Goal: Task Accomplishment & Management: Manage account settings

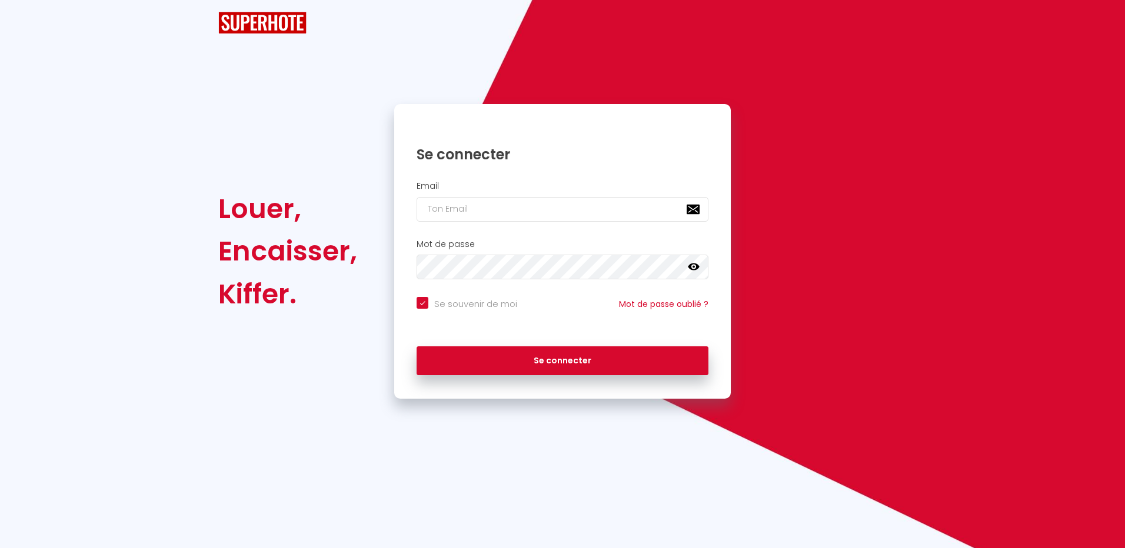
checkbox input "true"
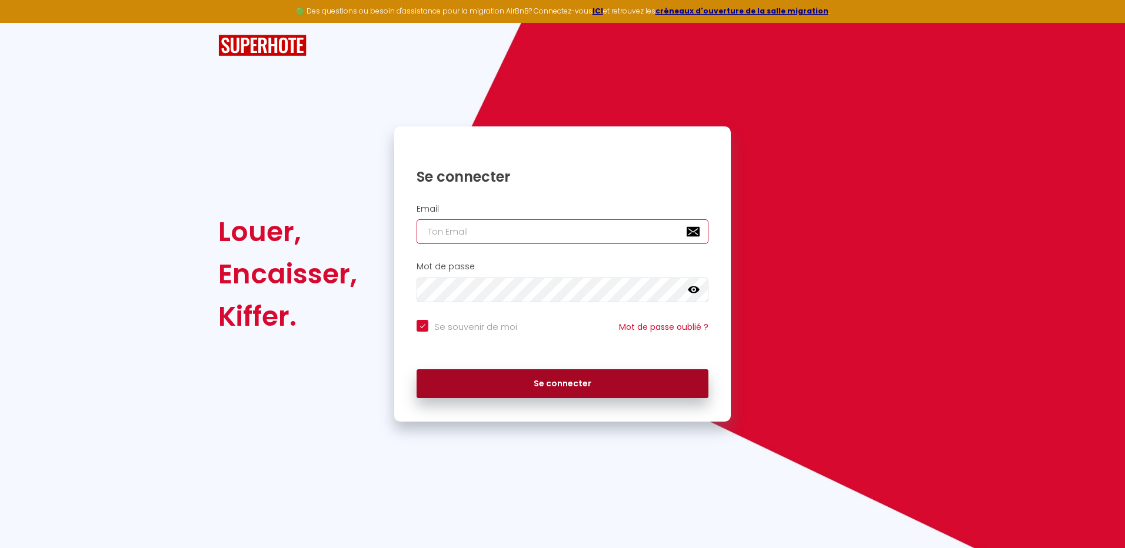
type input "[EMAIL_ADDRESS][DOMAIN_NAME]"
click at [554, 380] on button "Se connecter" at bounding box center [563, 384] width 292 height 29
checkbox input "true"
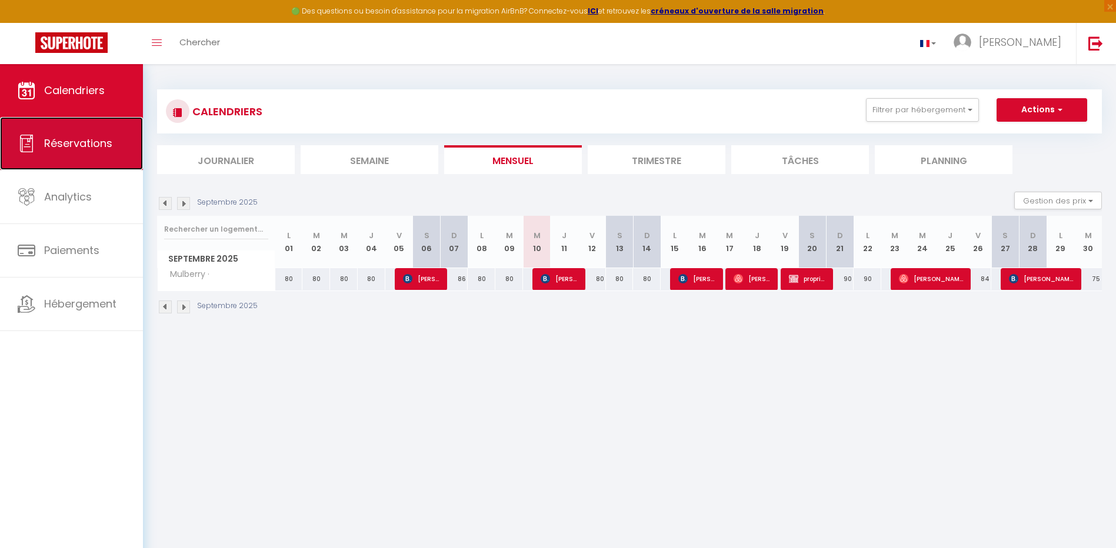
click at [105, 146] on span "Réservations" at bounding box center [78, 143] width 68 height 15
select select "not_cancelled"
select select
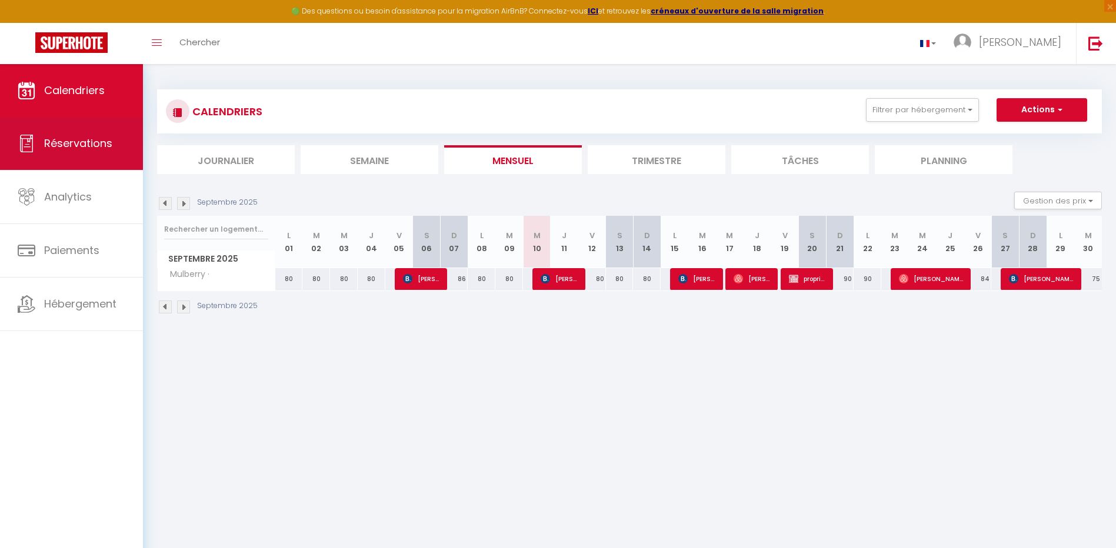
select select
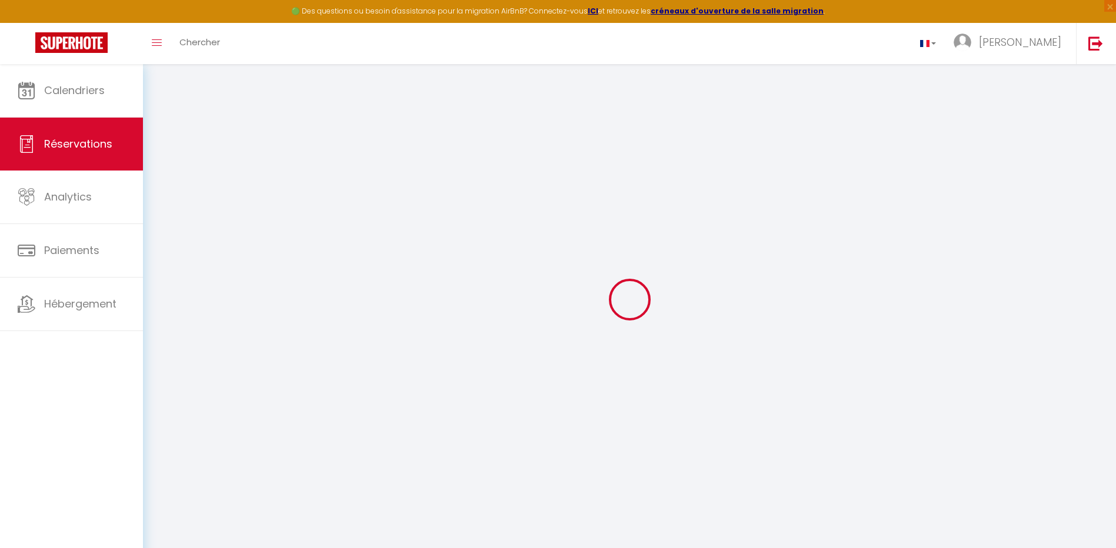
select select
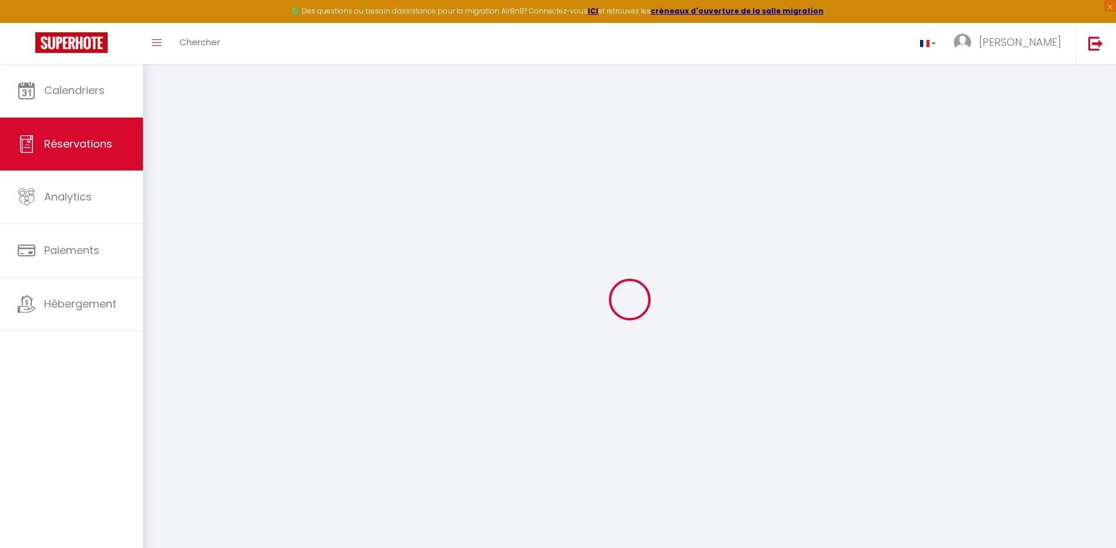
select select
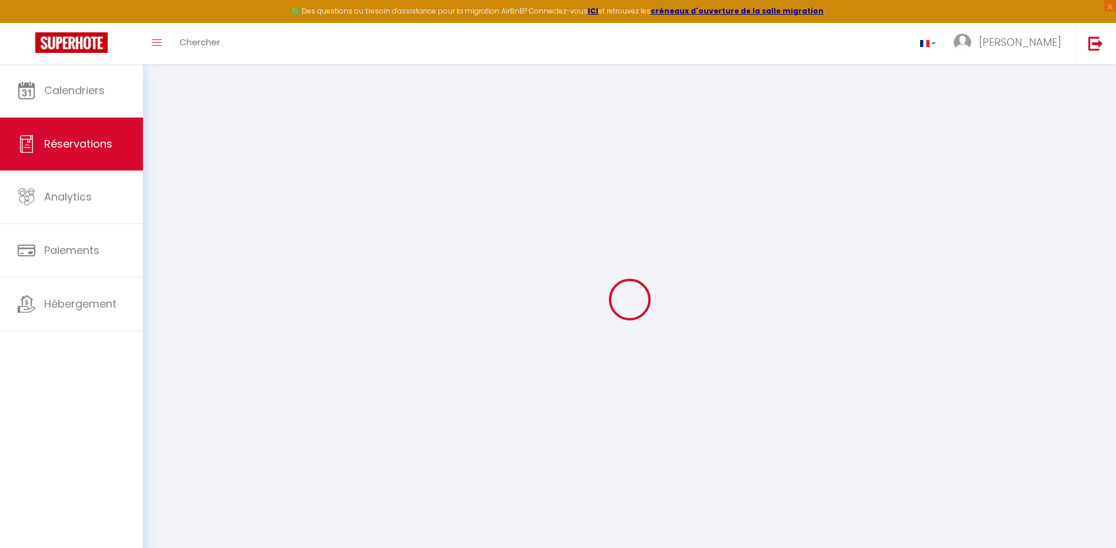
select select
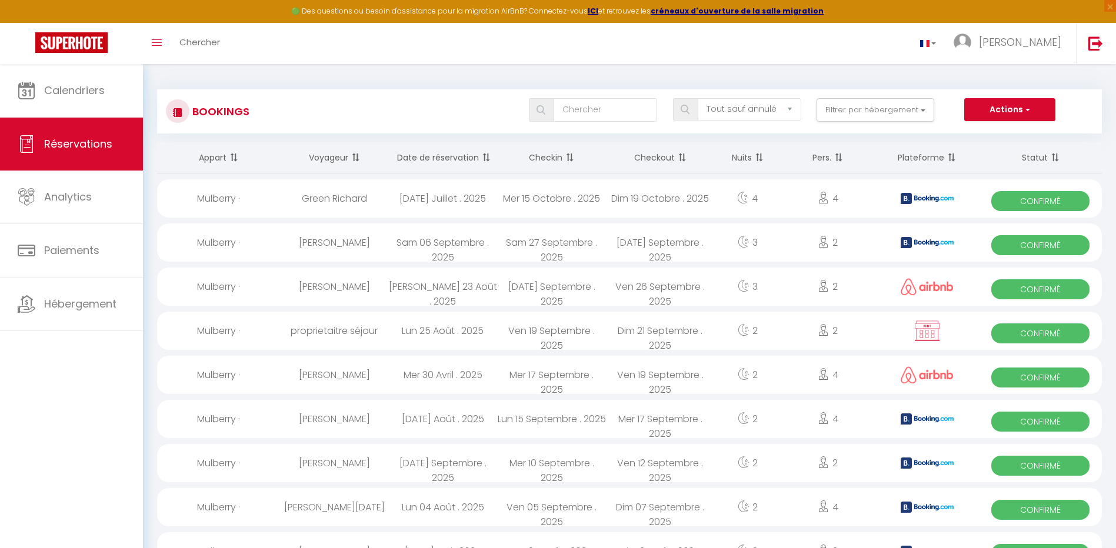
click at [470, 149] on th "Date de réservation" at bounding box center [442, 157] width 109 height 31
select select
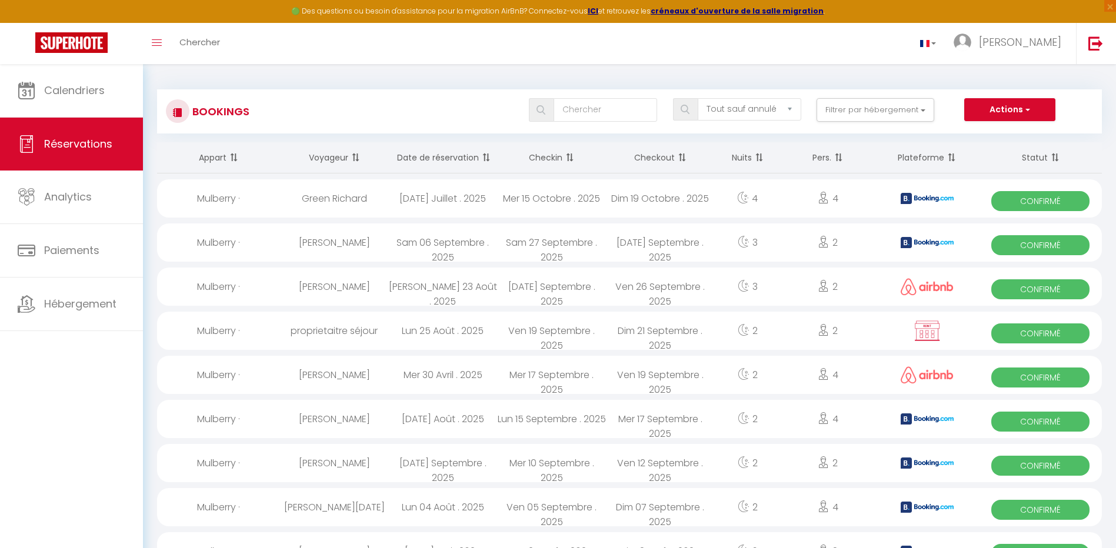
select select
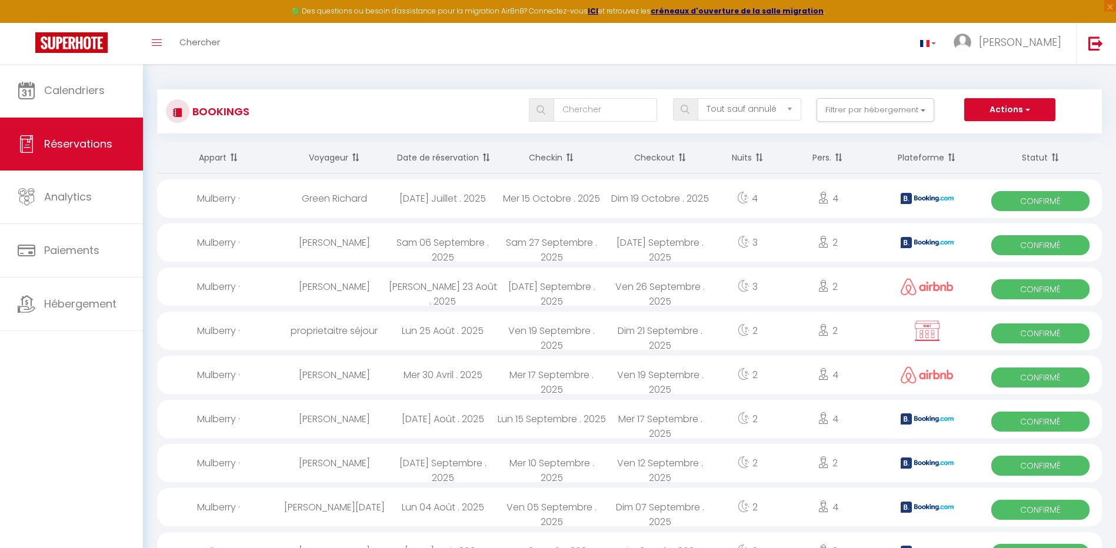
select select
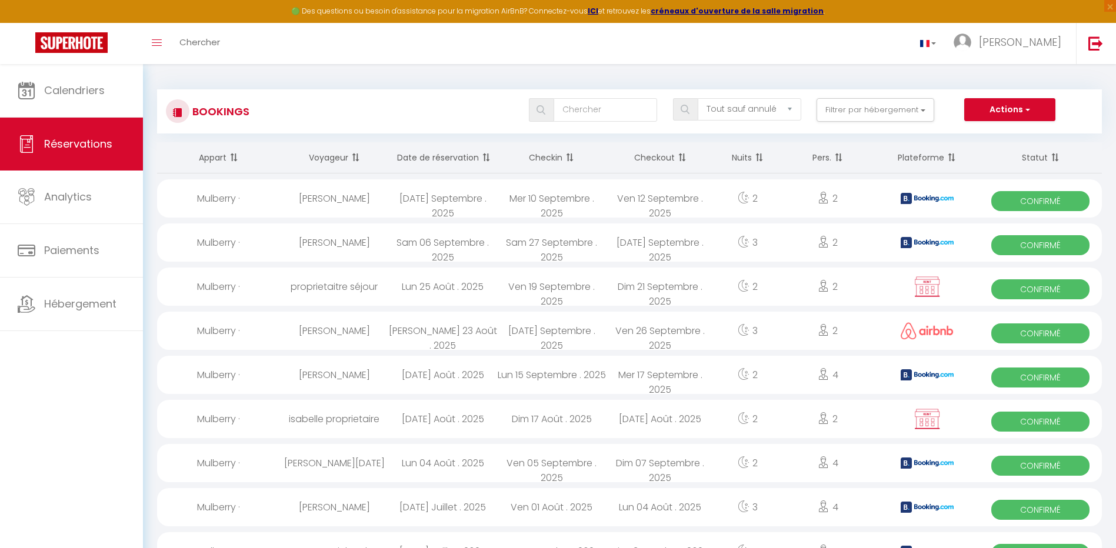
click at [1046, 201] on span "Confirmé" at bounding box center [1041, 201] width 98 height 20
select select "OK"
select select "KO"
select select "0"
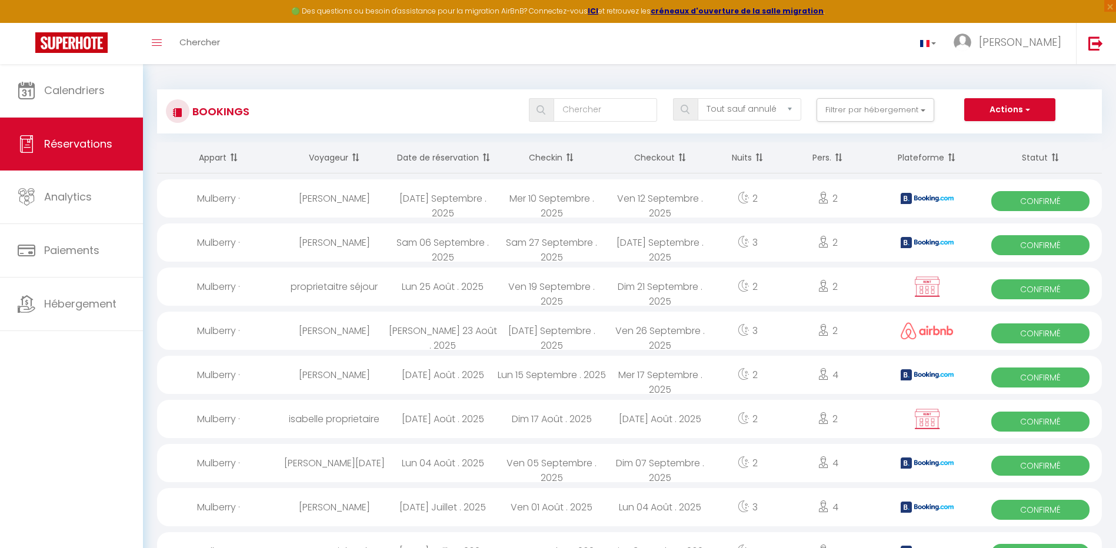
select select "1"
select select
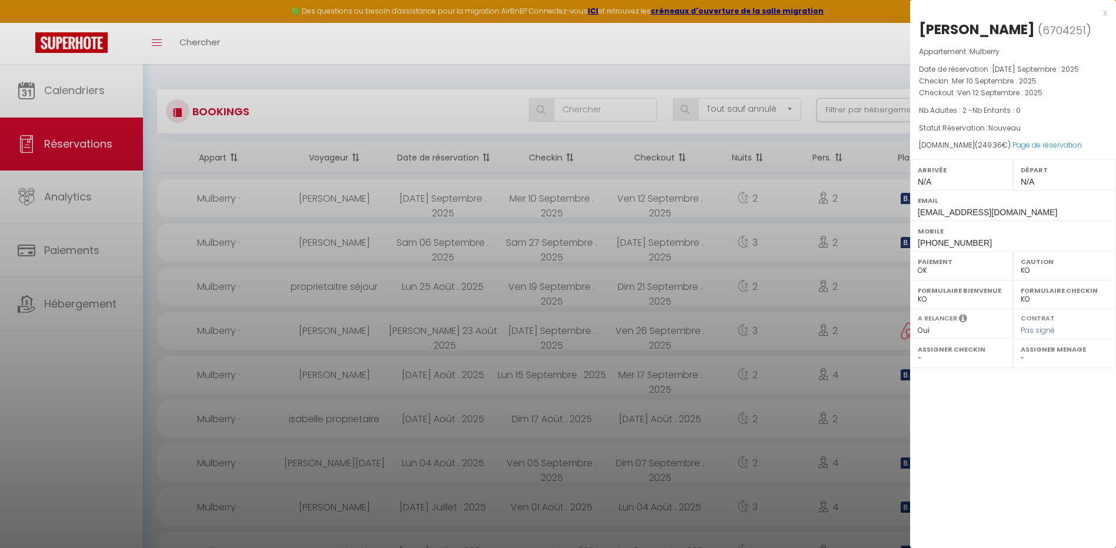
click at [51, 141] on div at bounding box center [558, 274] width 1116 height 548
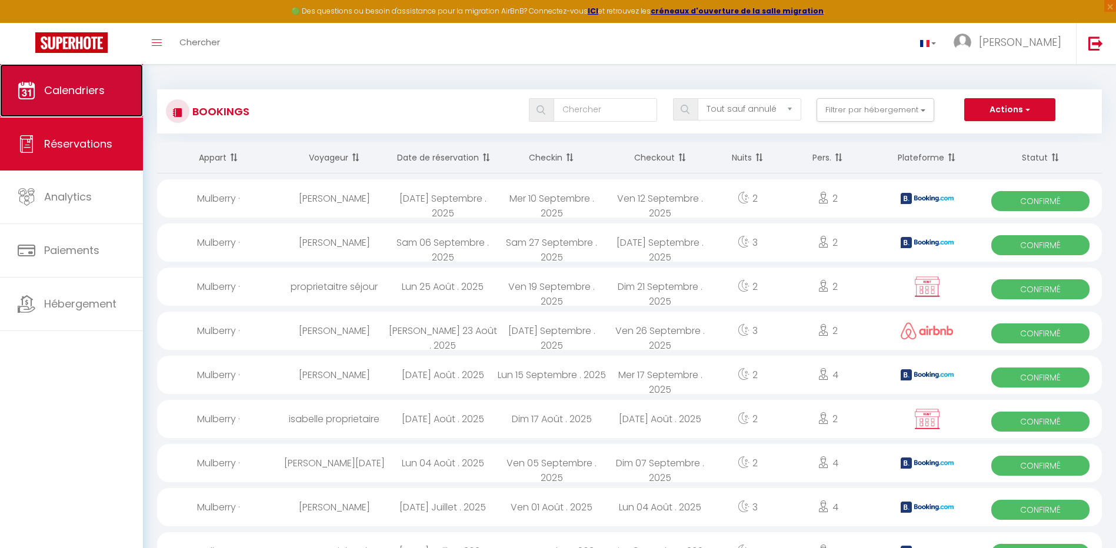
click at [90, 88] on span "Calendriers" at bounding box center [74, 90] width 61 height 15
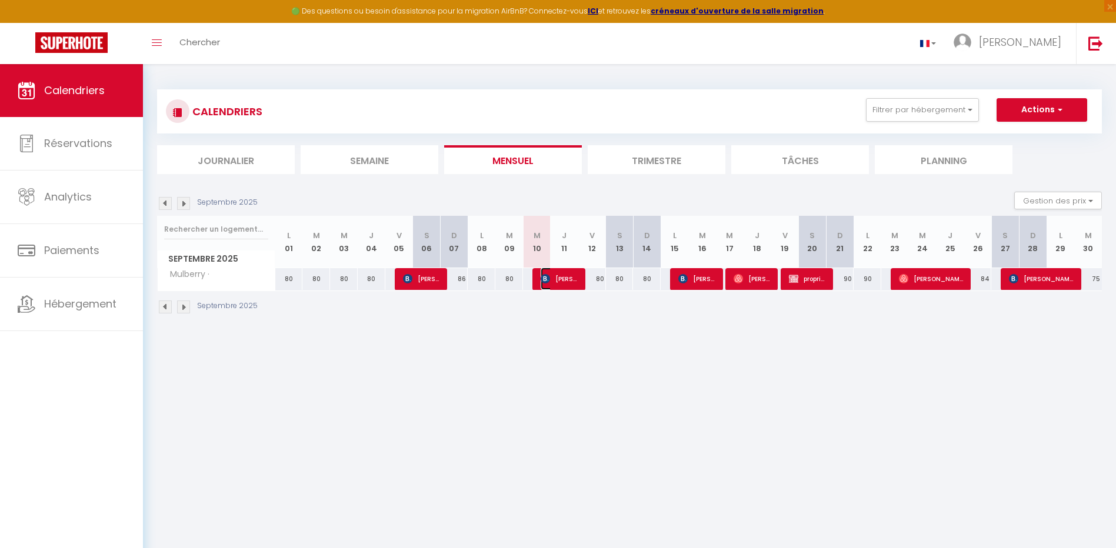
click at [568, 278] on span "[PERSON_NAME]" at bounding box center [559, 279] width 37 height 22
select select "OK"
select select "KO"
select select "0"
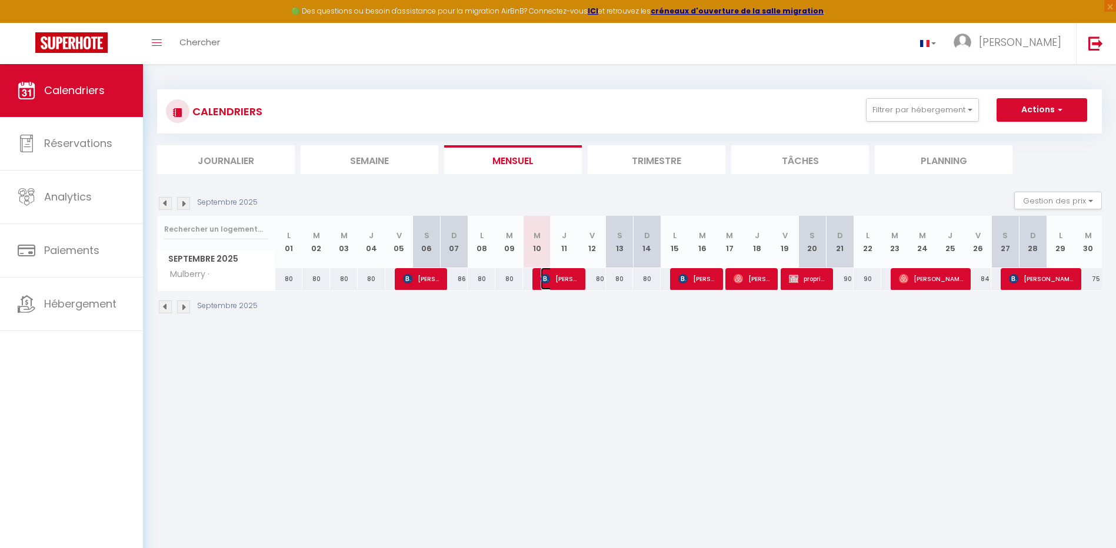
select select "1"
select select
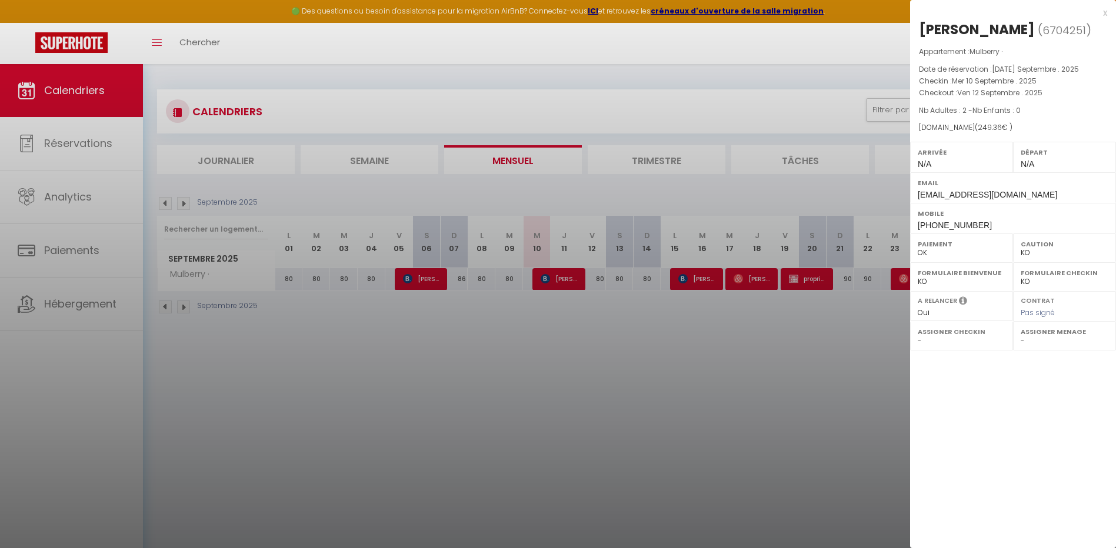
click at [779, 361] on div at bounding box center [558, 274] width 1116 height 548
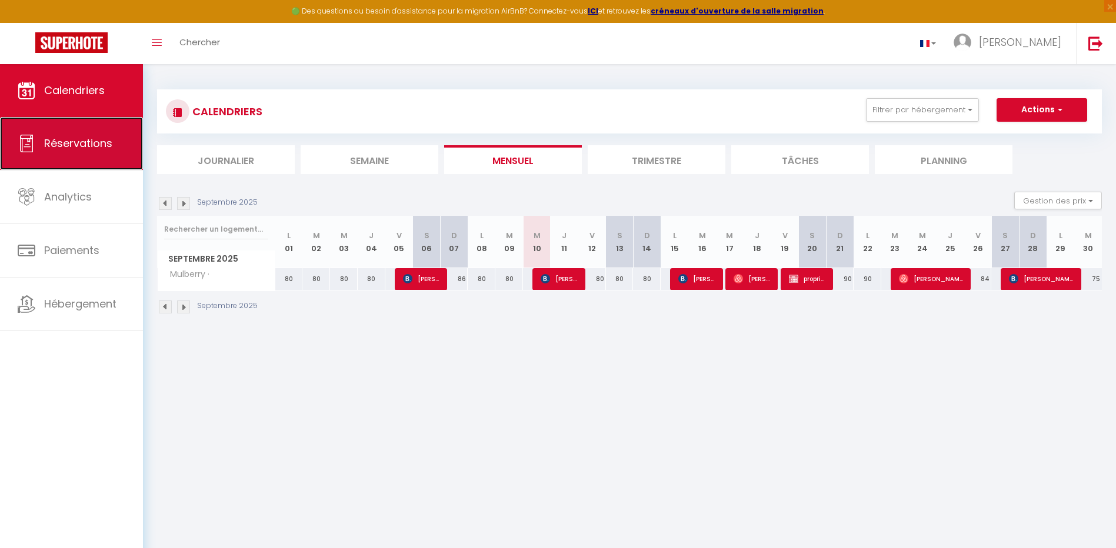
click at [81, 139] on span "Réservations" at bounding box center [78, 143] width 68 height 15
select select "not_cancelled"
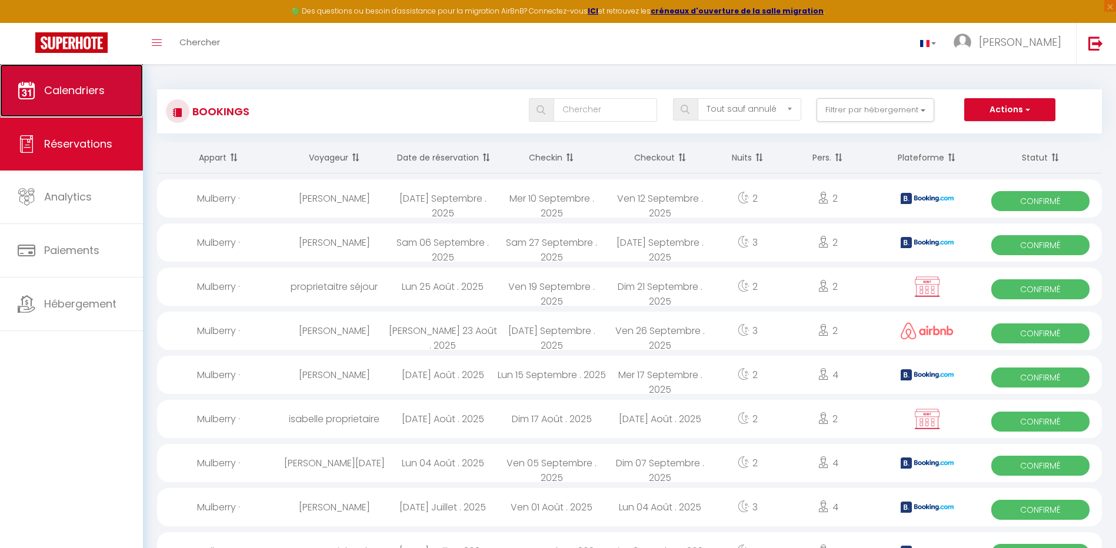
click at [65, 87] on span "Calendriers" at bounding box center [74, 90] width 61 height 15
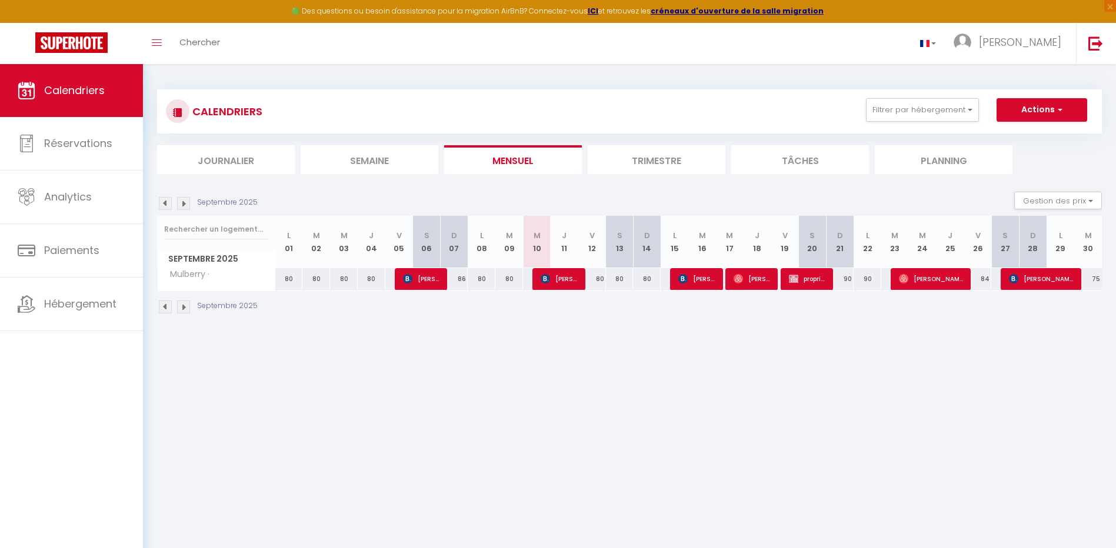
click at [185, 203] on img at bounding box center [183, 203] width 13 height 13
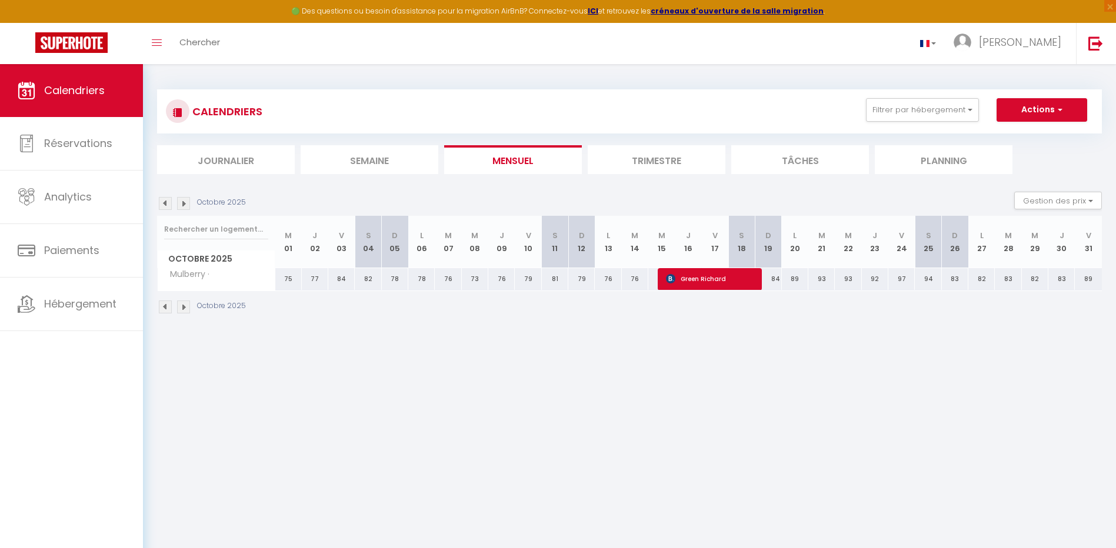
click at [185, 202] on img at bounding box center [183, 203] width 13 height 13
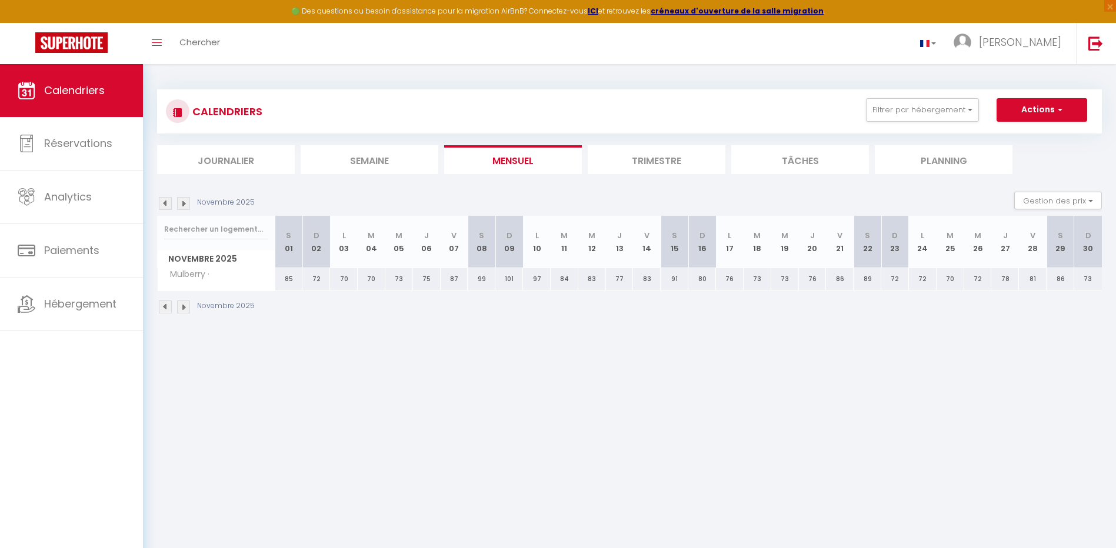
click at [185, 202] on img at bounding box center [183, 203] width 13 height 13
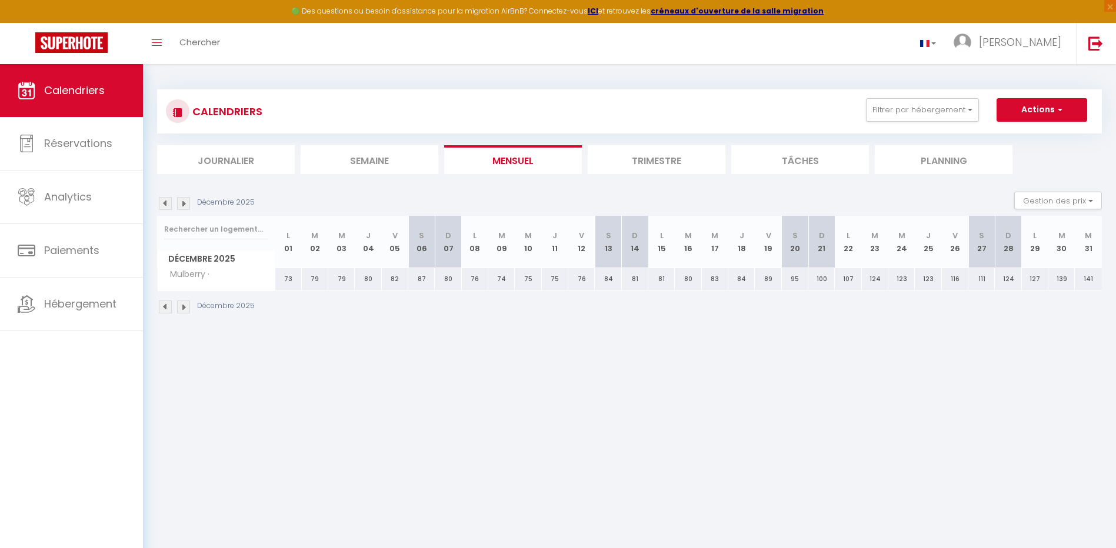
click at [184, 201] on img at bounding box center [183, 203] width 13 height 13
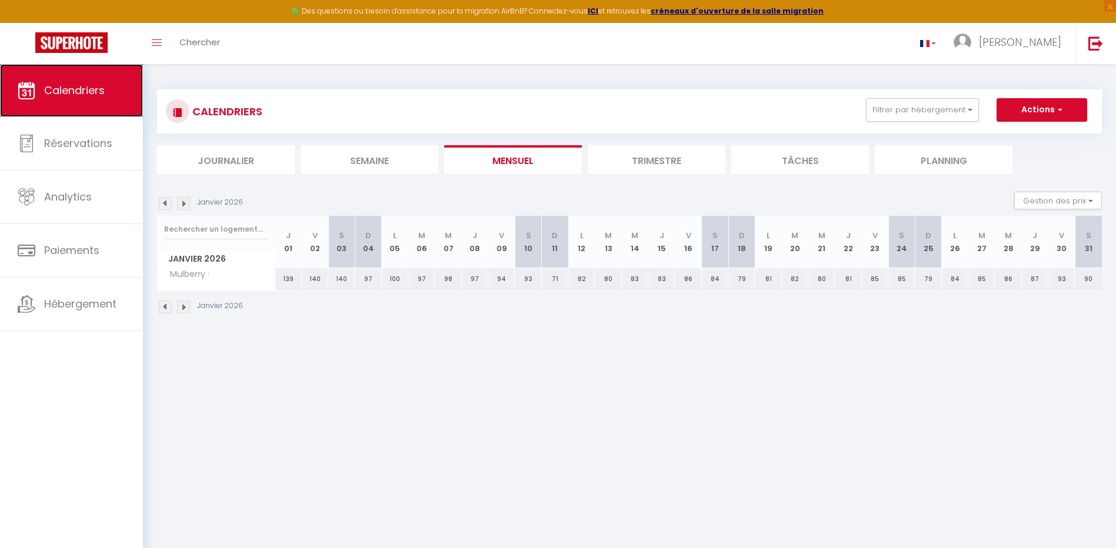
click at [48, 85] on span "Calendriers" at bounding box center [74, 90] width 61 height 15
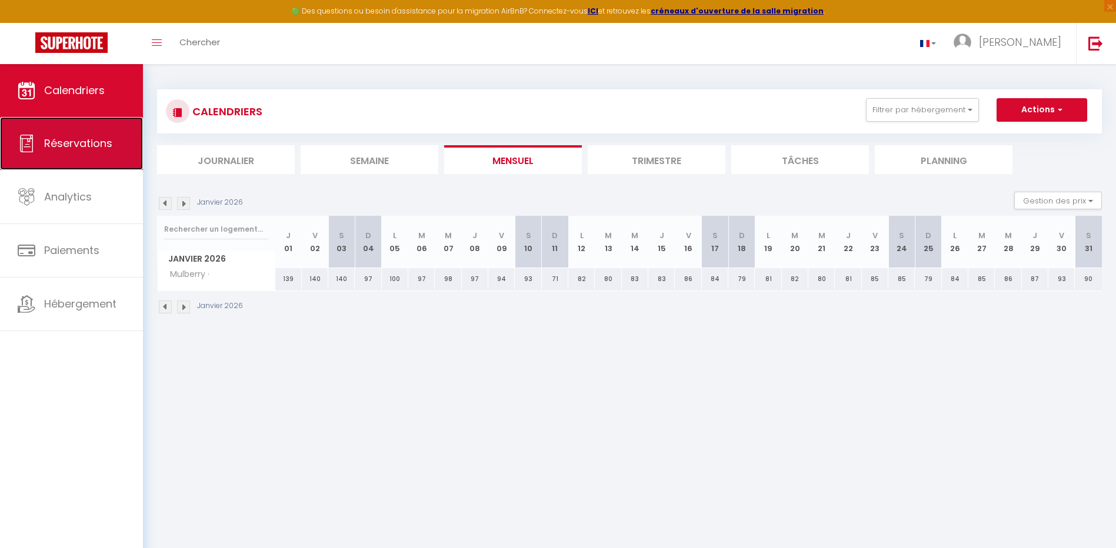
click at [66, 151] on link "Réservations" at bounding box center [71, 143] width 143 height 53
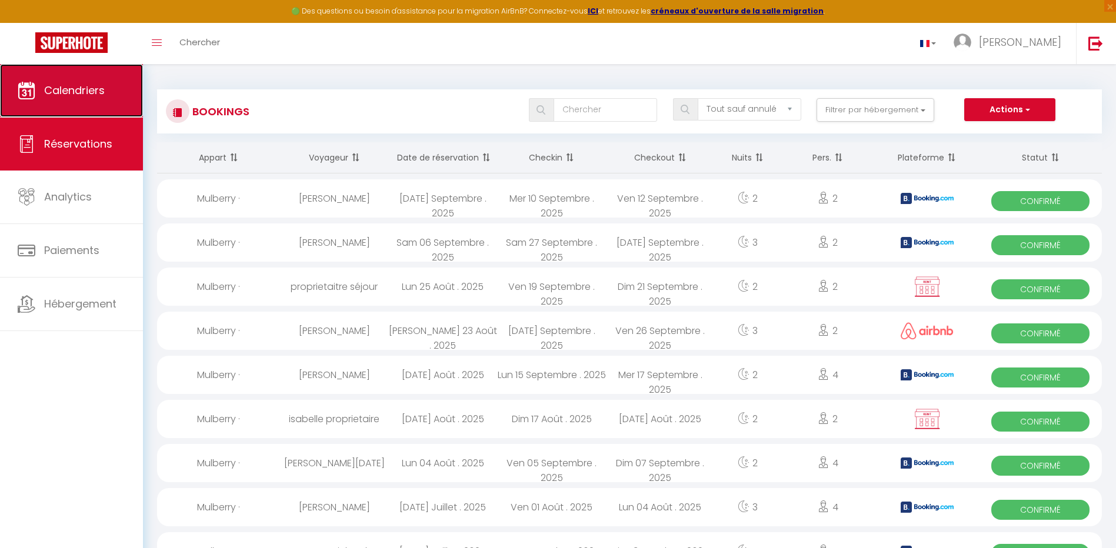
click at [72, 95] on span "Calendriers" at bounding box center [74, 90] width 61 height 15
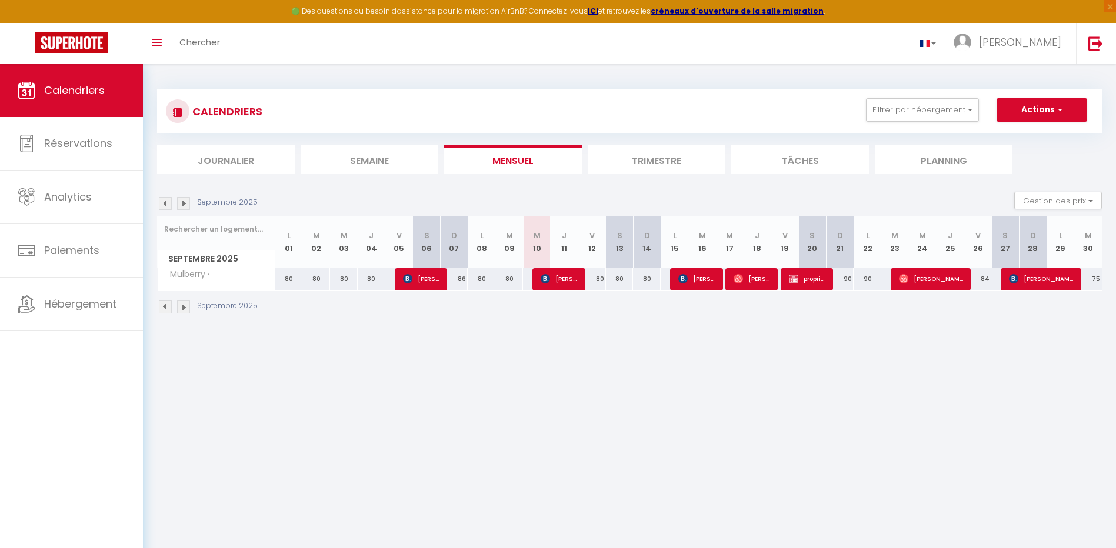
click at [182, 202] on img at bounding box center [183, 203] width 13 height 13
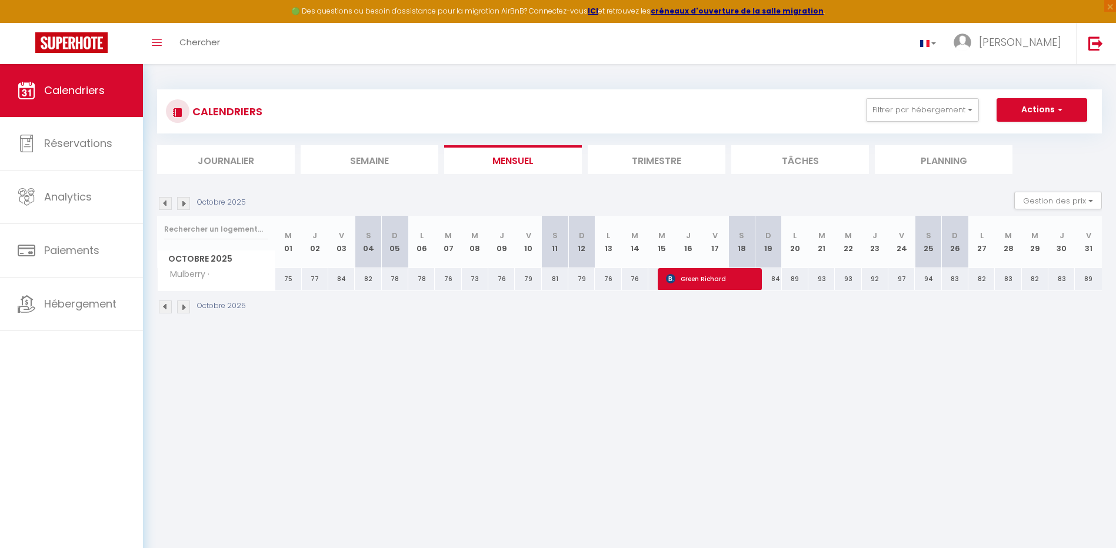
click at [187, 203] on img at bounding box center [183, 203] width 13 height 13
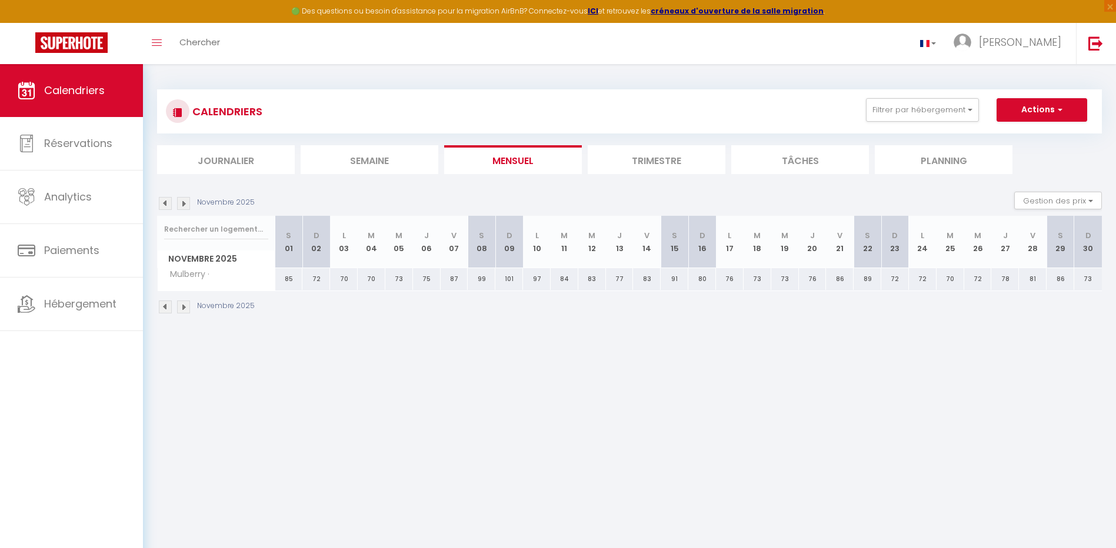
click at [184, 205] on img at bounding box center [183, 203] width 13 height 13
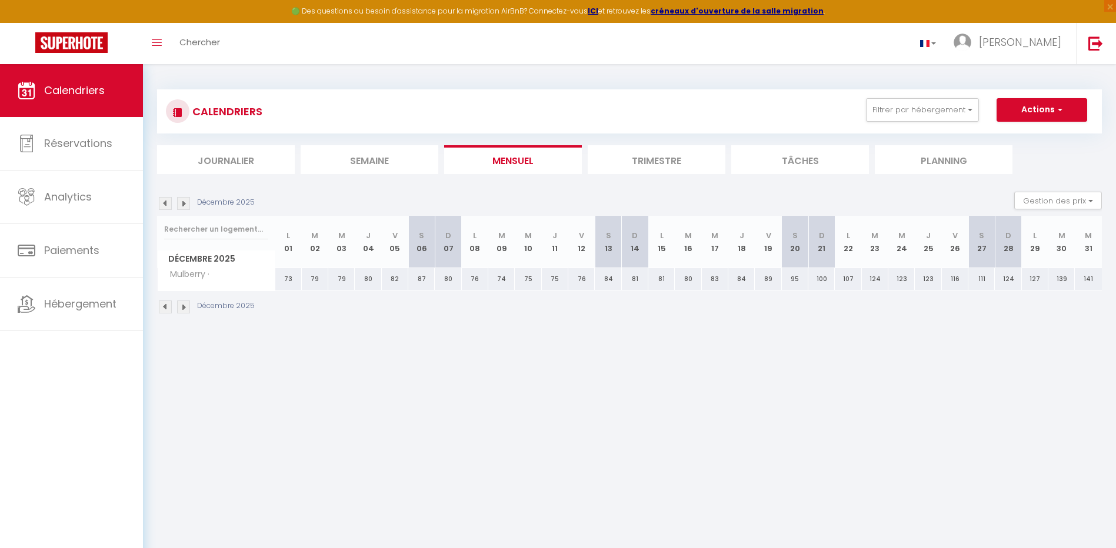
click at [167, 201] on img at bounding box center [165, 203] width 13 height 13
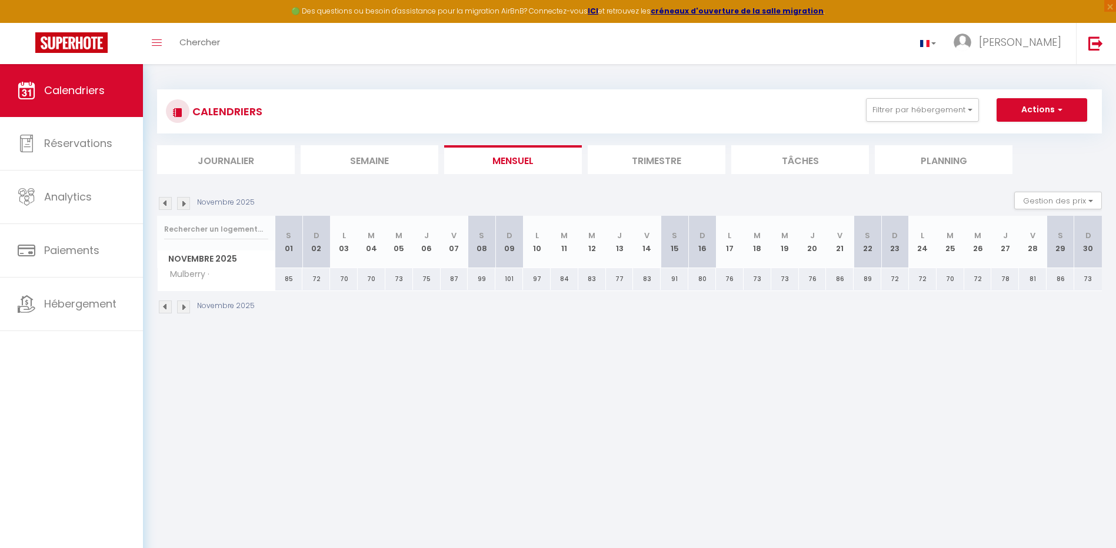
click at [187, 204] on img at bounding box center [183, 203] width 13 height 13
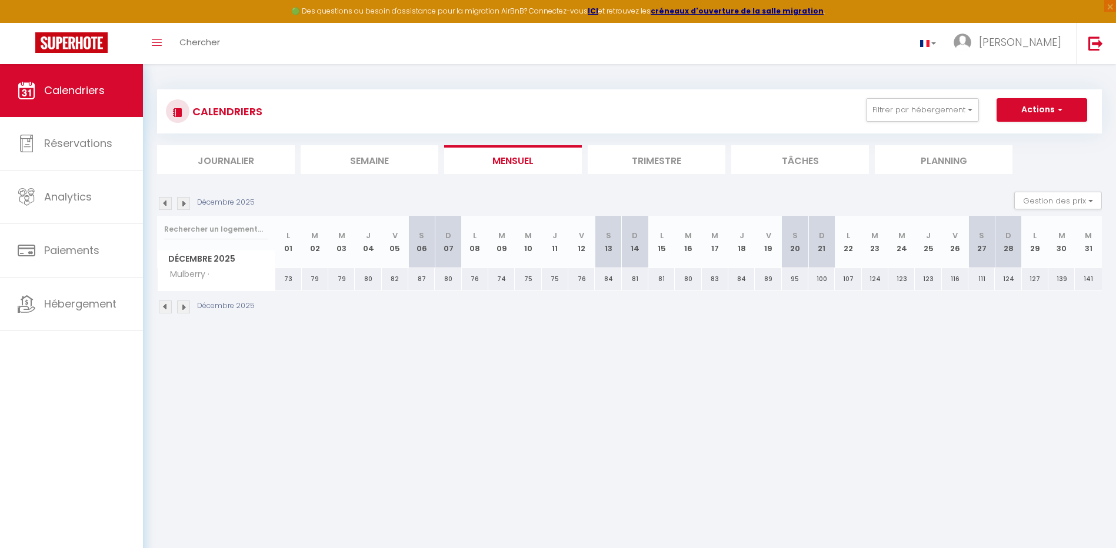
click at [184, 204] on img at bounding box center [183, 203] width 13 height 13
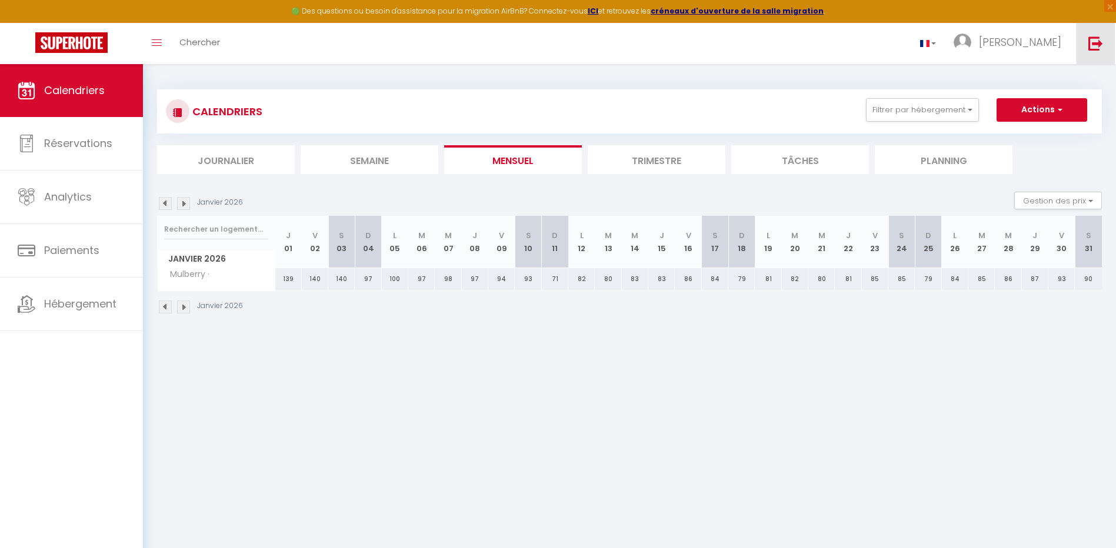
click at [1087, 51] on link at bounding box center [1095, 43] width 39 height 41
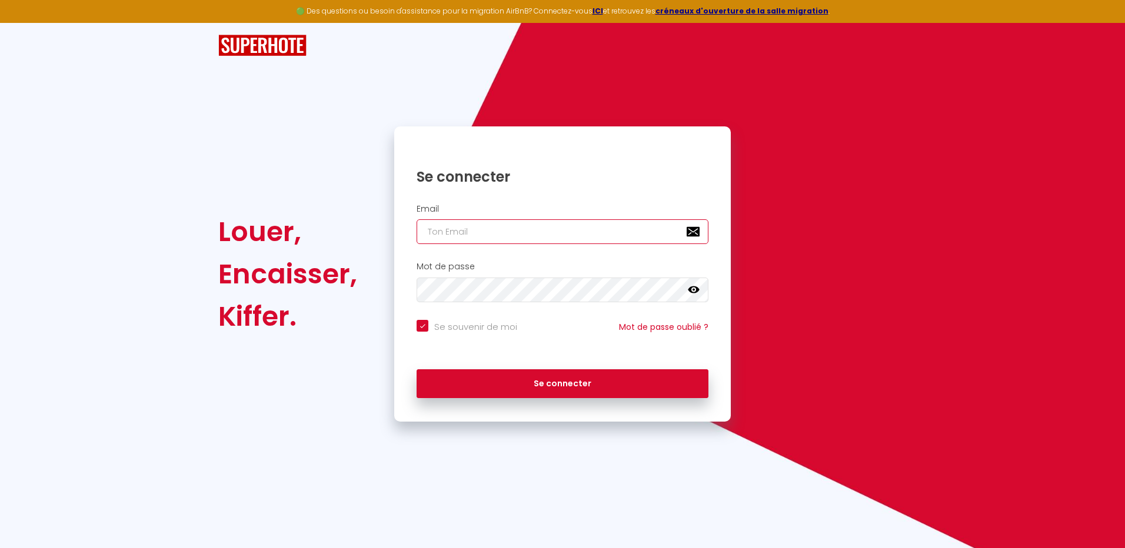
type input "[EMAIL_ADDRESS][DOMAIN_NAME]"
checkbox input "true"
